Goal: Task Accomplishment & Management: Use online tool/utility

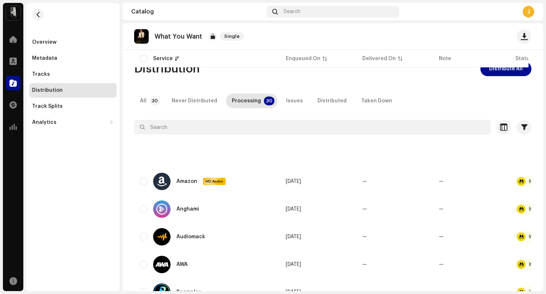
scroll to position [126, 0]
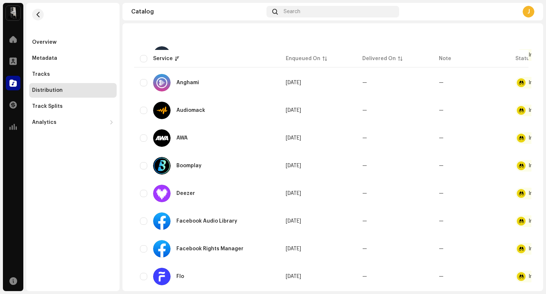
click at [60, 97] on div "Distribution" at bounding box center [72, 90] width 87 height 15
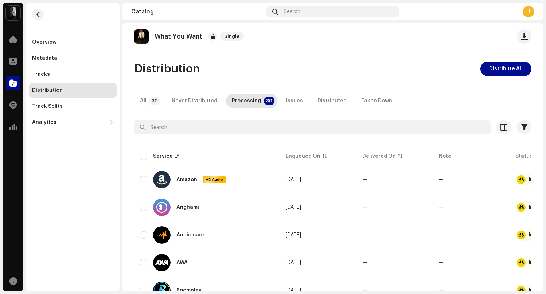
click at [59, 84] on div "Distribution" at bounding box center [72, 90] width 87 height 15
click at [58, 48] on div "Overview" at bounding box center [72, 42] width 87 height 15
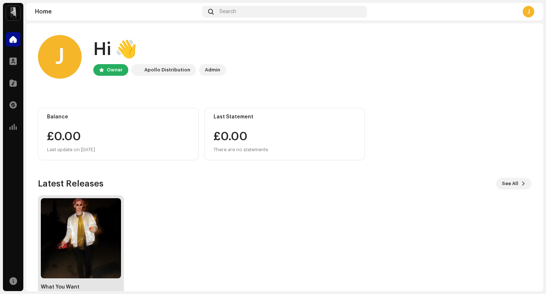
click at [92, 222] on img at bounding box center [81, 238] width 80 height 80
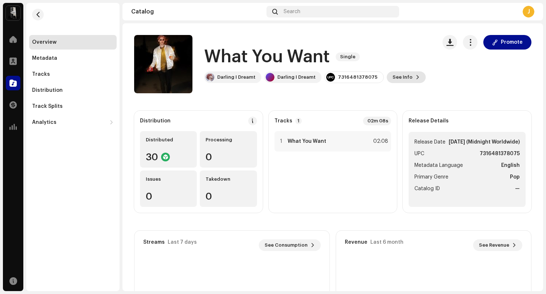
click at [401, 79] on span "See Info" at bounding box center [403, 77] width 20 height 15
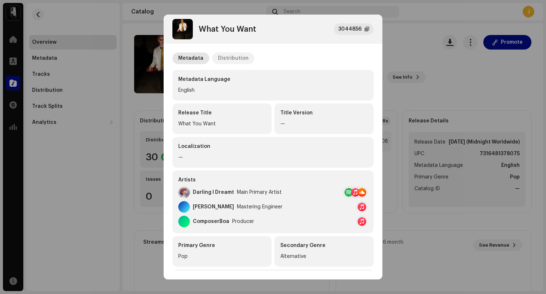
click at [239, 57] on div "Distribution" at bounding box center [233, 58] width 31 height 12
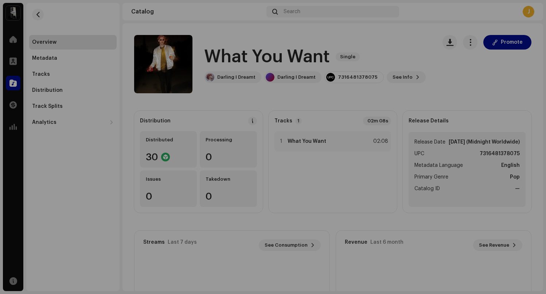
scroll to position [389, 0]
click at [456, 254] on div "What You Want 3044856 Metadata Distribution Release Date [DATE] (Midnight World…" at bounding box center [273, 147] width 546 height 294
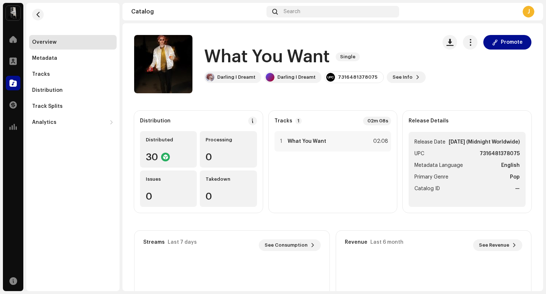
scroll to position [0, 0]
click at [496, 44] on button "Promote" at bounding box center [507, 42] width 48 height 15
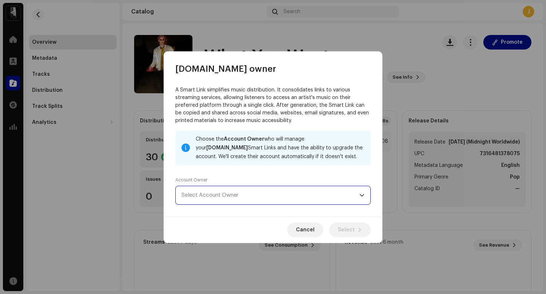
click at [286, 198] on span "Select Account Owner" at bounding box center [271, 195] width 178 height 18
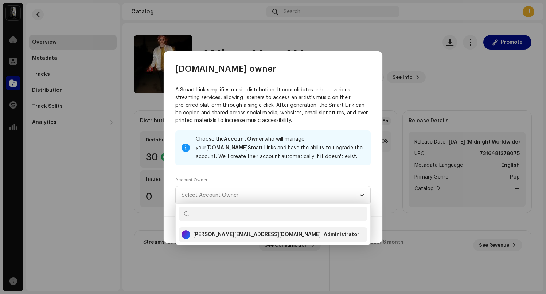
click at [324, 234] on div "Administrator" at bounding box center [342, 234] width 36 height 7
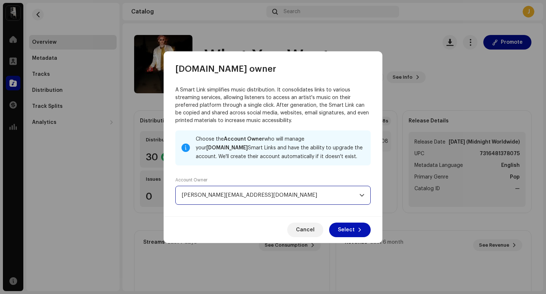
click at [351, 229] on span "Select" at bounding box center [346, 230] width 17 height 15
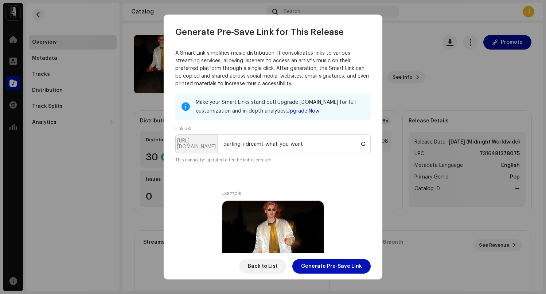
click at [348, 264] on span "Generate Pre-Save Link" at bounding box center [331, 266] width 61 height 15
